Goal: Task Accomplishment & Management: Manage account settings

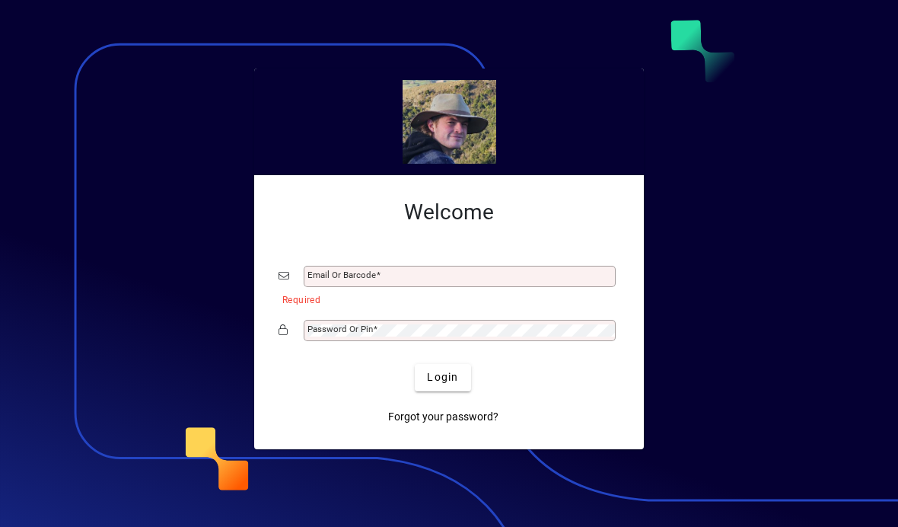
click at [506, 263] on div "Email or Barcode" at bounding box center [449, 276] width 341 height 29
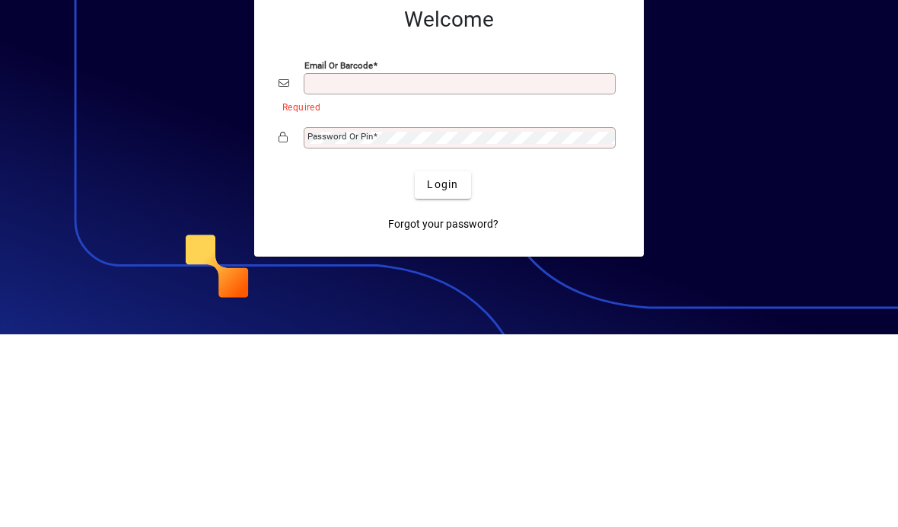
type input "**********"
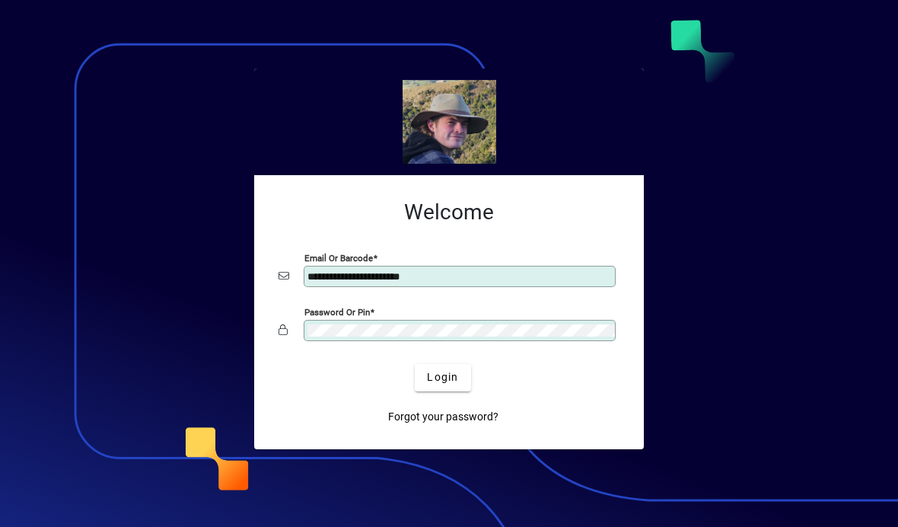
click at [454, 369] on span "Login" at bounding box center [442, 377] width 31 height 16
